Goal: Task Accomplishment & Management: Use online tool/utility

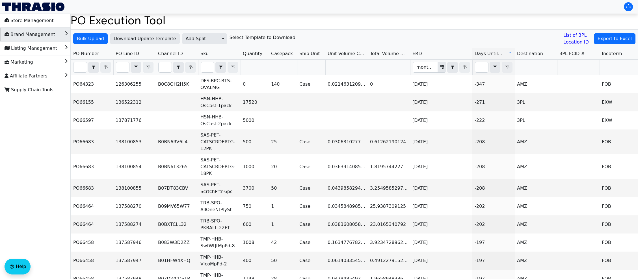
click at [45, 37] on span "Brand Management" at bounding box center [30, 34] width 51 height 9
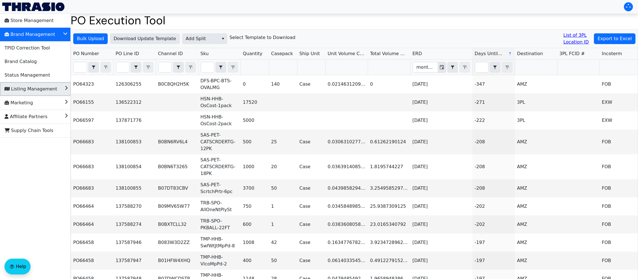
click at [33, 88] on span "Listing Management" at bounding box center [31, 89] width 53 height 9
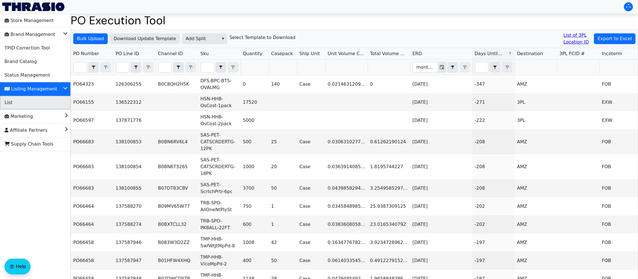
click at [30, 102] on li "List" at bounding box center [35, 103] width 71 height 14
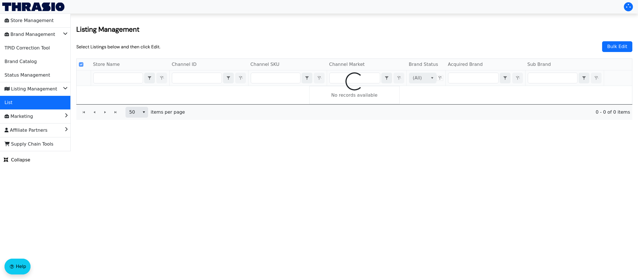
click at [285, 79] on div at bounding box center [355, 81] width 556 height 45
checkbox input "false"
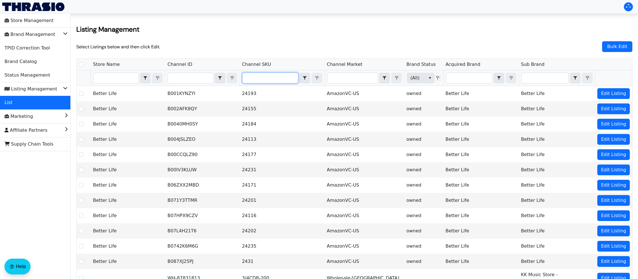
click at [285, 79] on input "Filter" at bounding box center [270, 78] width 55 height 10
type input "BKY-HOK-CmftF-GRY"
checkbox input "true"
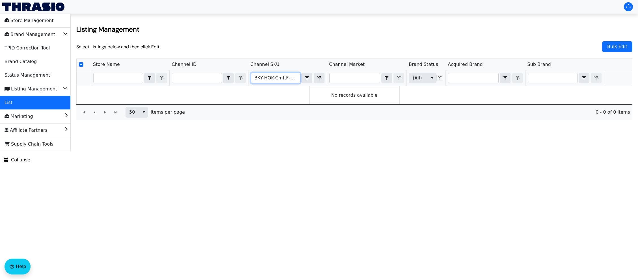
click at [257, 78] on input "BKY-HOK-CmftF-GRY" at bounding box center [275, 78] width 49 height 10
type input "BKY-HOK-CmftF-GRY"
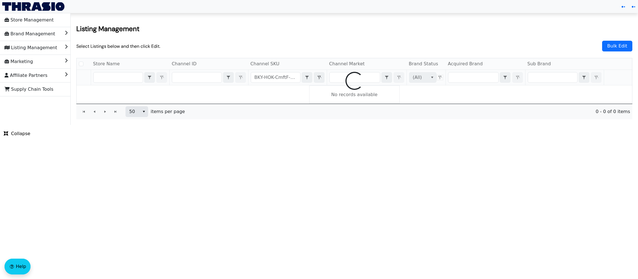
checkbox input "false"
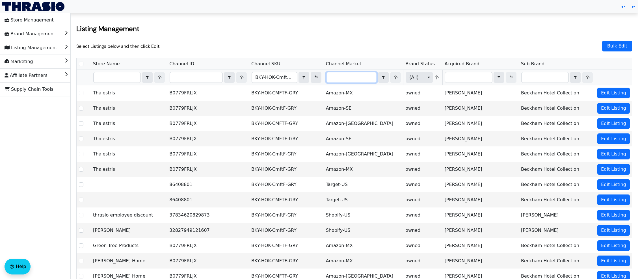
click at [360, 74] on input "Filter" at bounding box center [352, 77] width 50 height 10
click at [359, 74] on input "Filter" at bounding box center [352, 77] width 50 height 10
type input "a"
checkbox input "true"
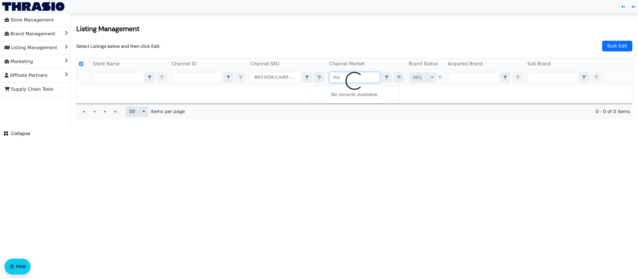
type input "m"
type input "amazon"
checkbox input "false"
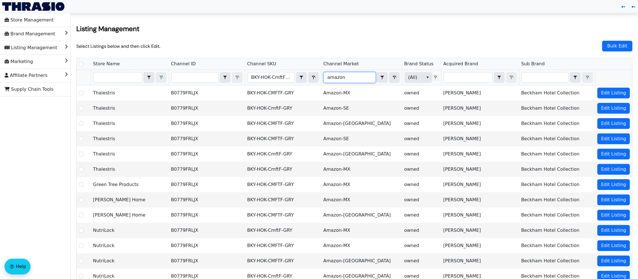
type input "amazon-"
checkbox input "true"
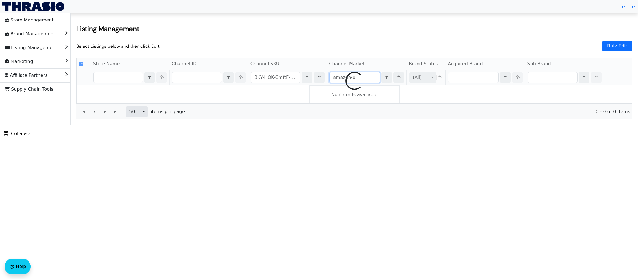
type input "amazon-us"
checkbox input "false"
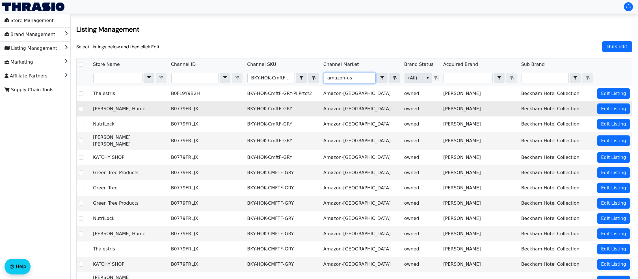
type input "amazon-us"
drag, startPoint x: 285, startPoint y: 108, endPoint x: 300, endPoint y: 109, distance: 15.0
click at [300, 109] on td "BKY-HOK-CmftF-GRY" at bounding box center [283, 108] width 76 height 15
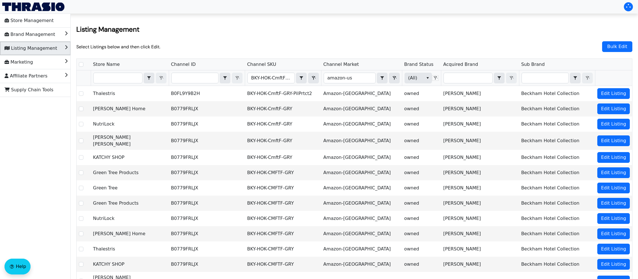
click at [58, 47] on li "Listing Management" at bounding box center [35, 49] width 71 height 14
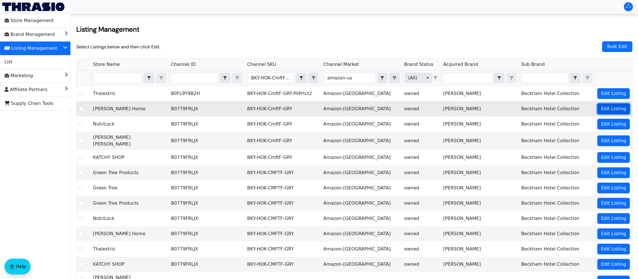
click at [608, 109] on span "Edit Listing" at bounding box center [613, 109] width 25 height 7
checkbox input "true"
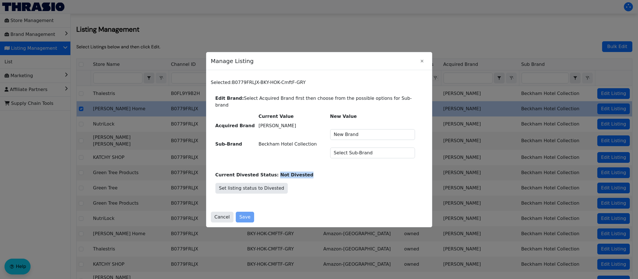
drag, startPoint x: 272, startPoint y: 171, endPoint x: 315, endPoint y: 167, distance: 43.5
click at [315, 172] on p "Current Divested Status: Not Divested" at bounding box center [320, 175] width 208 height 7
click at [421, 63] on icon "Close" at bounding box center [422, 61] width 3 height 3
